Goal: Obtain resource: Download file/media

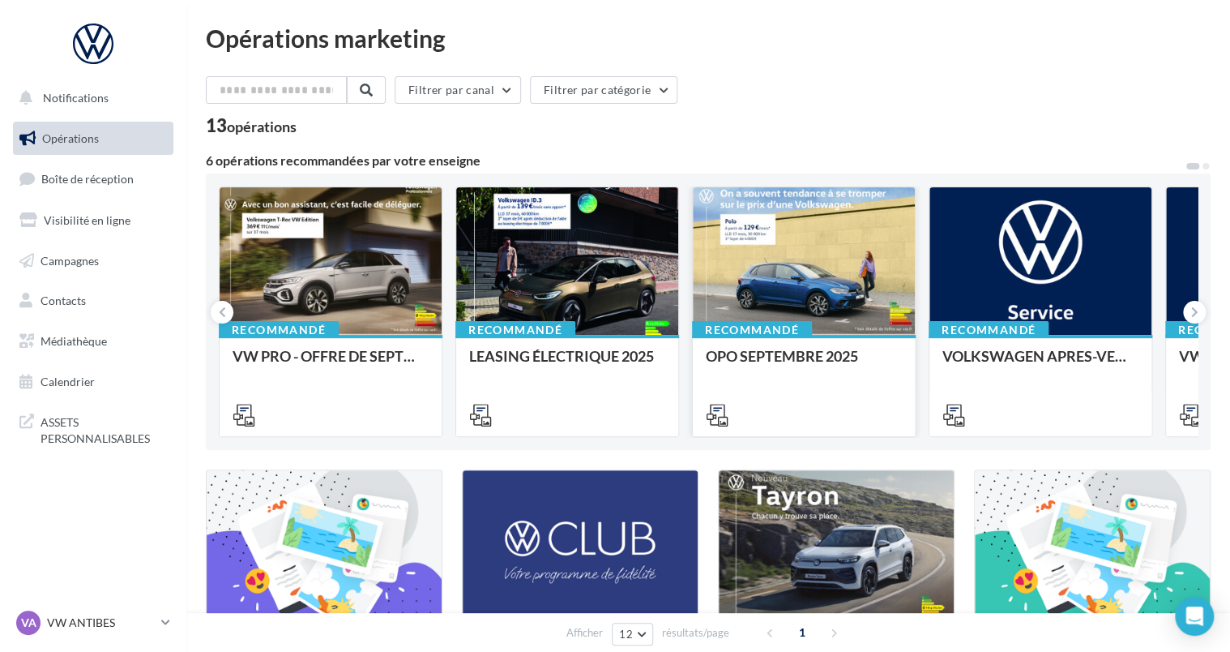
click at [741, 258] on div at bounding box center [804, 261] width 222 height 149
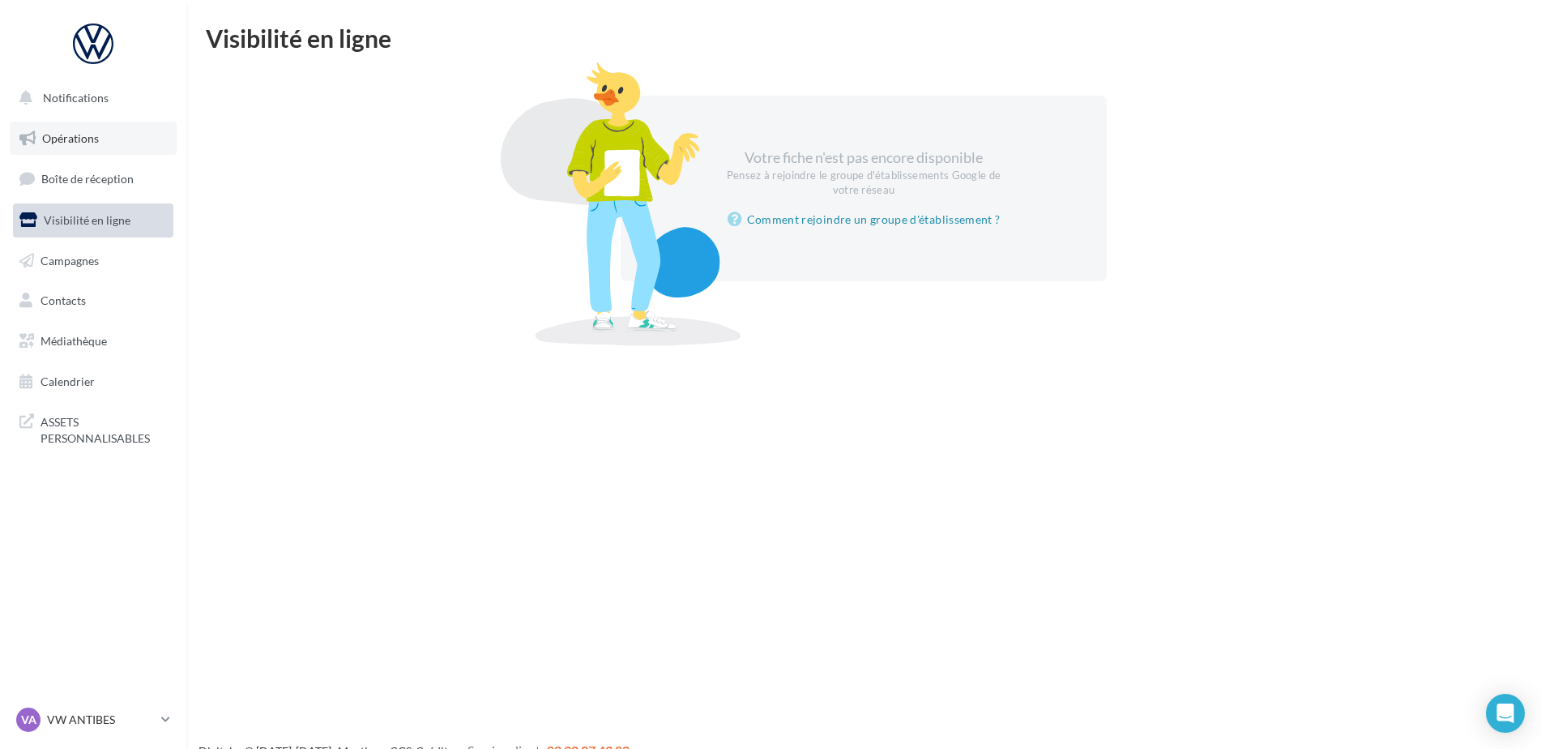
click at [86, 151] on link "Opérations" at bounding box center [93, 139] width 167 height 34
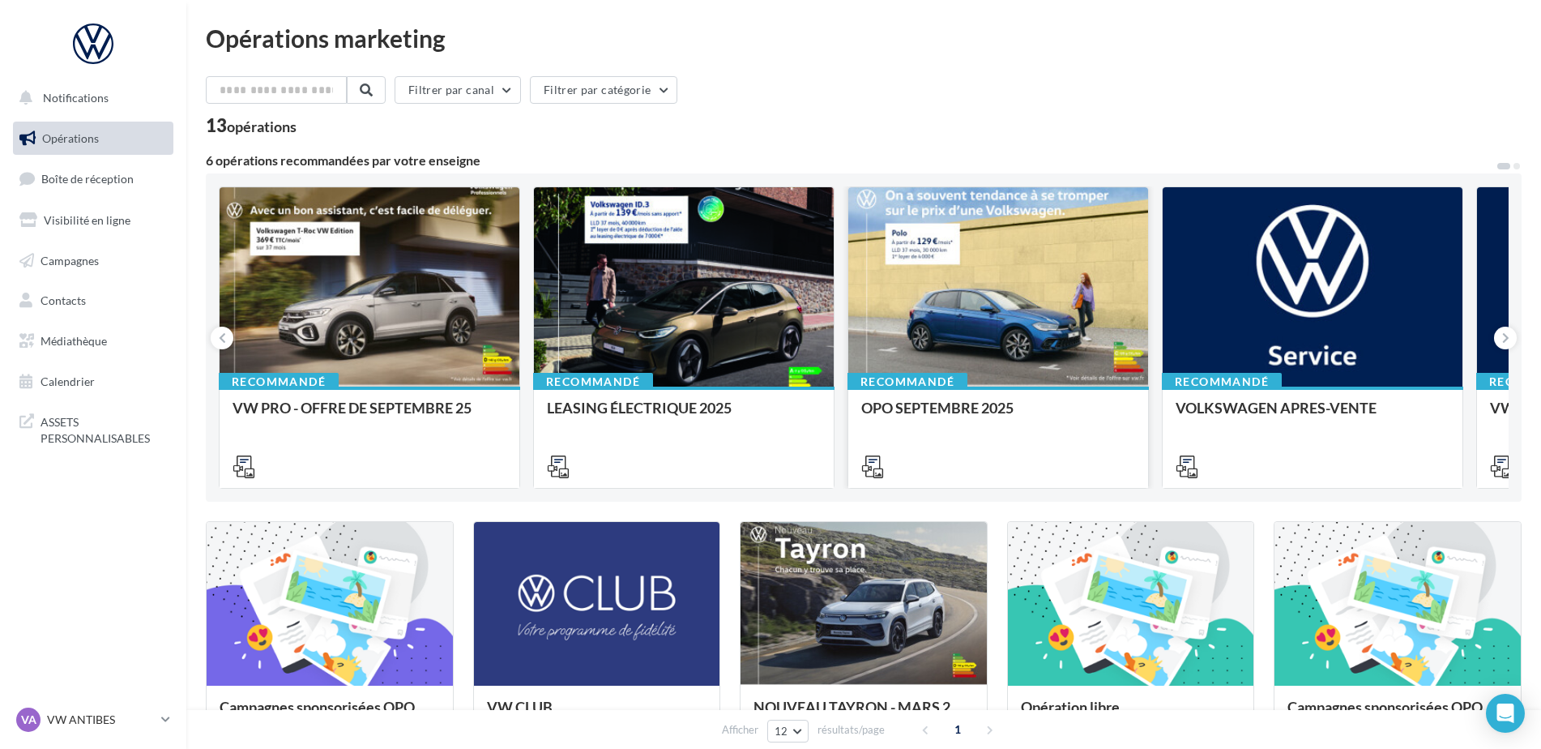
click at [983, 291] on div at bounding box center [998, 287] width 300 height 201
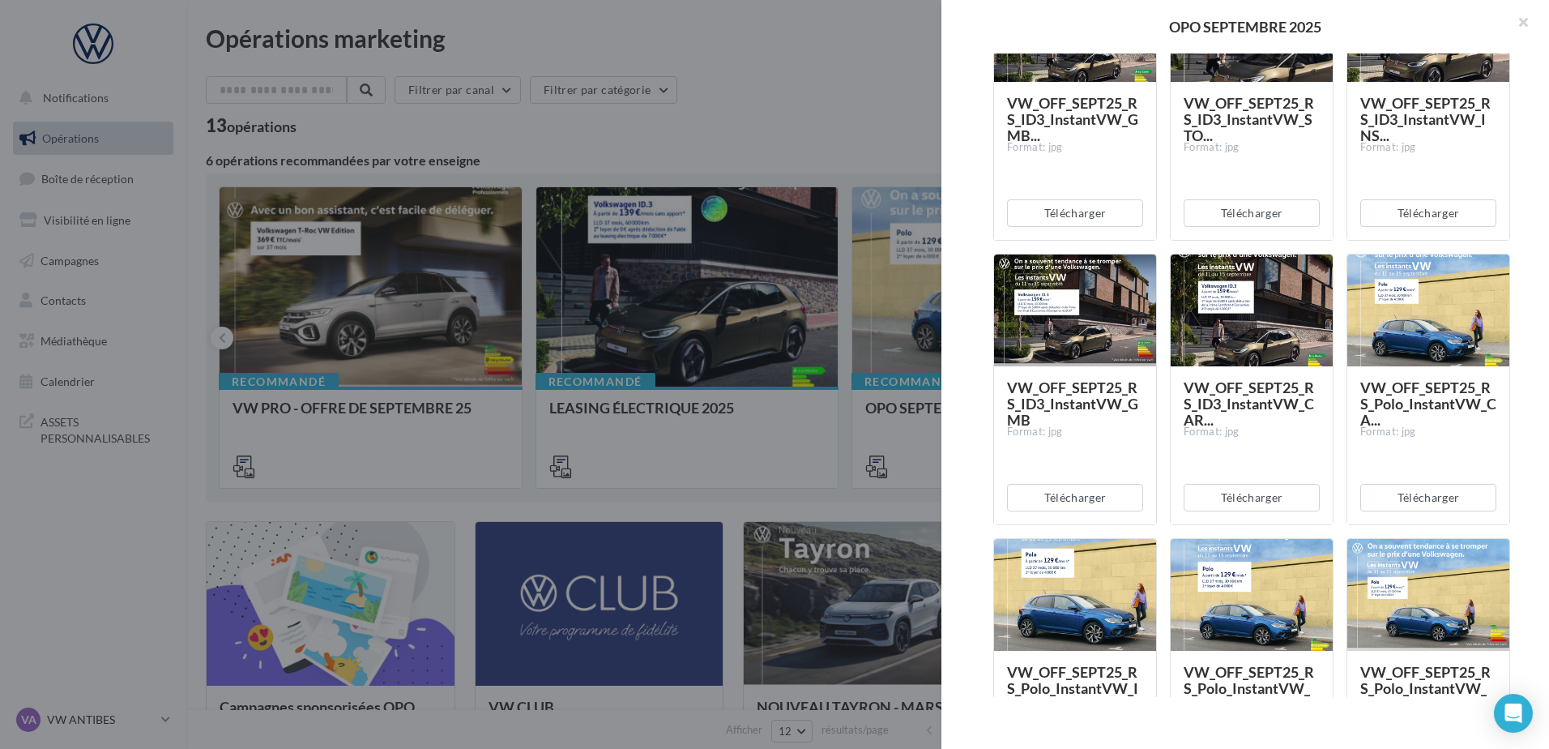
scroll to position [405, 0]
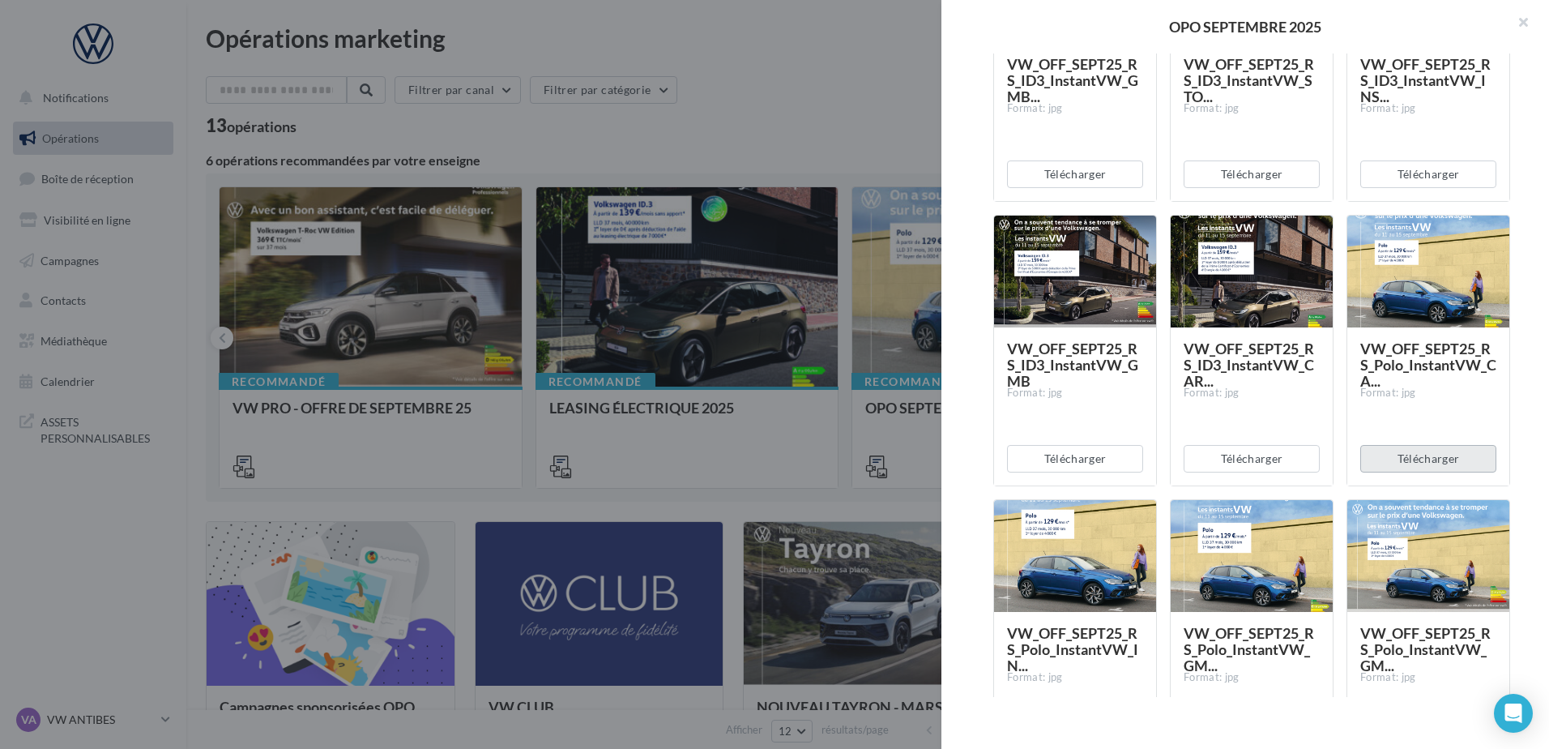
click at [1418, 457] on button "Télécharger" at bounding box center [1429, 459] width 136 height 28
